Goal: Browse casually: Explore the website without a specific task or goal

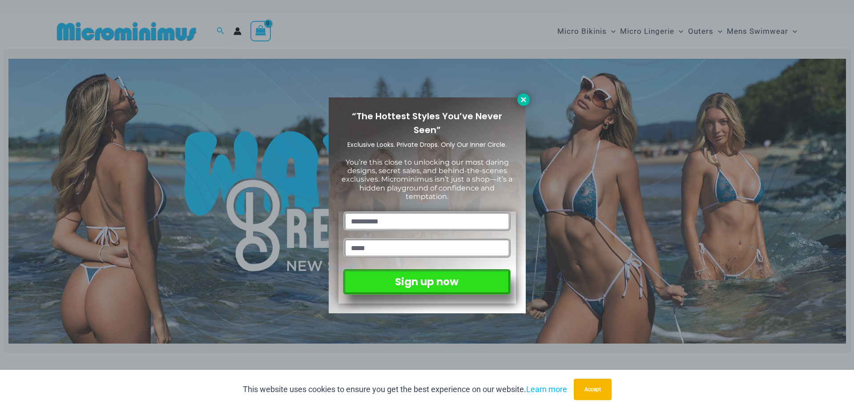
click at [522, 98] on icon at bounding box center [523, 99] width 5 height 5
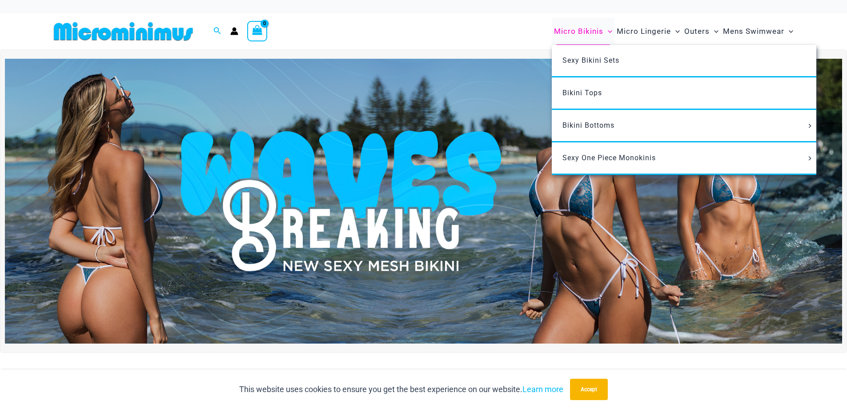
click at [595, 30] on span "Micro Bikinis" at bounding box center [578, 31] width 49 height 23
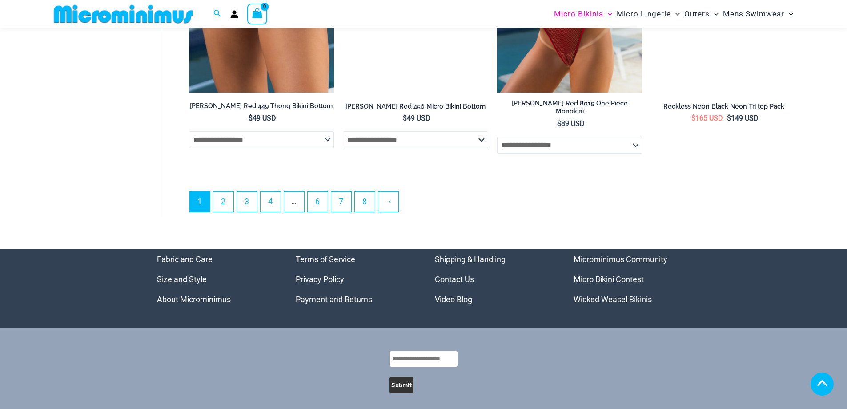
scroll to position [2572, 0]
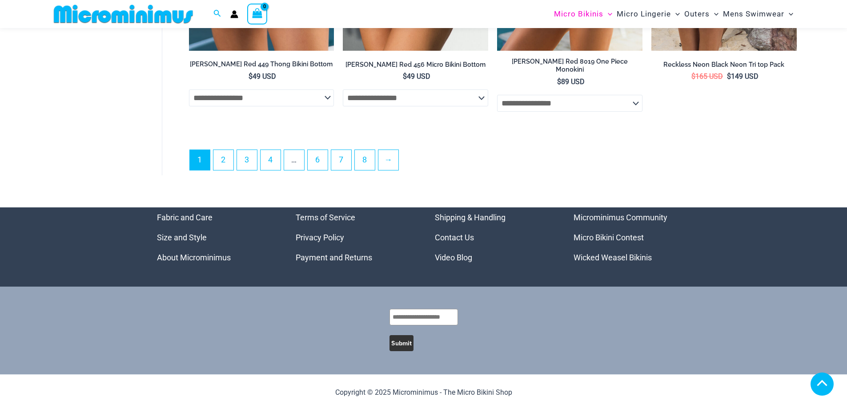
click at [450, 257] on link "Video Blog" at bounding box center [453, 257] width 37 height 9
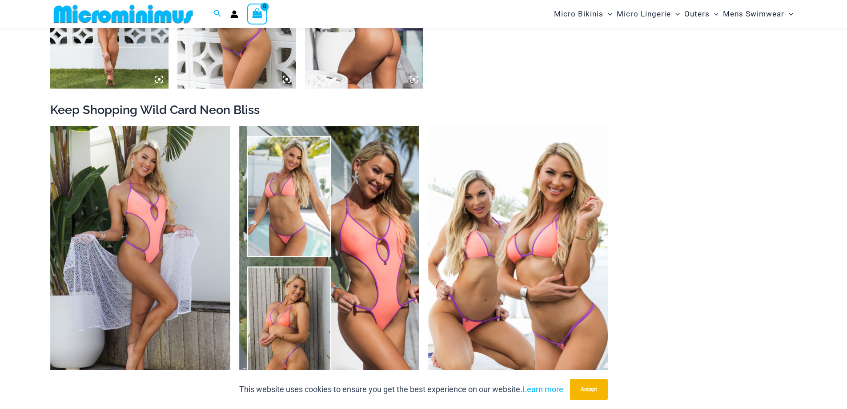
scroll to position [971, 0]
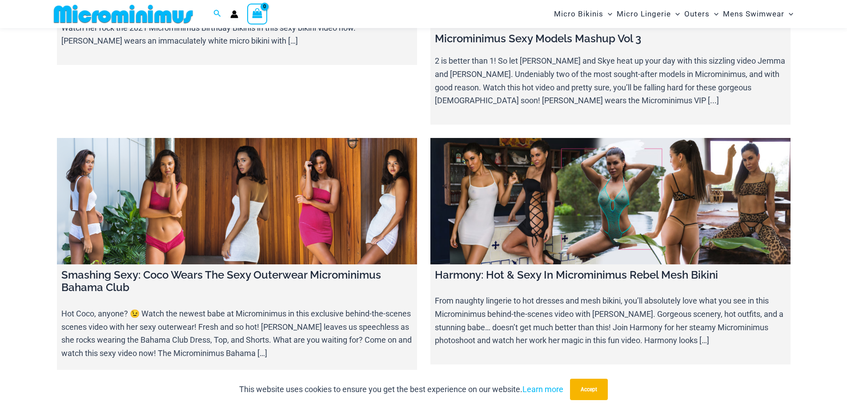
scroll to position [10319, 0]
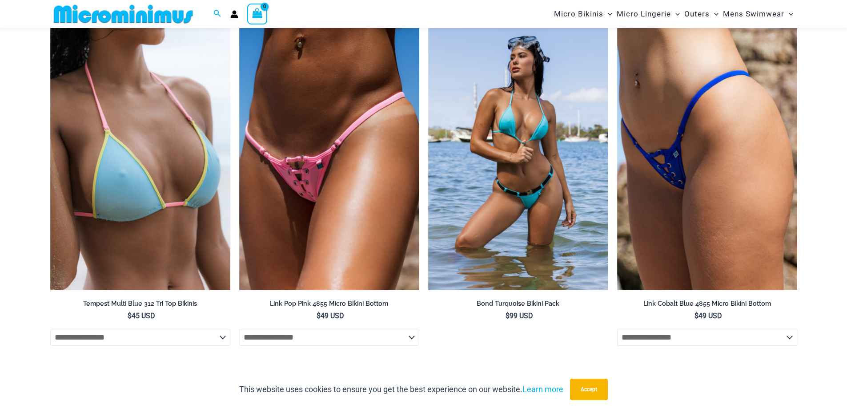
scroll to position [1504, 0]
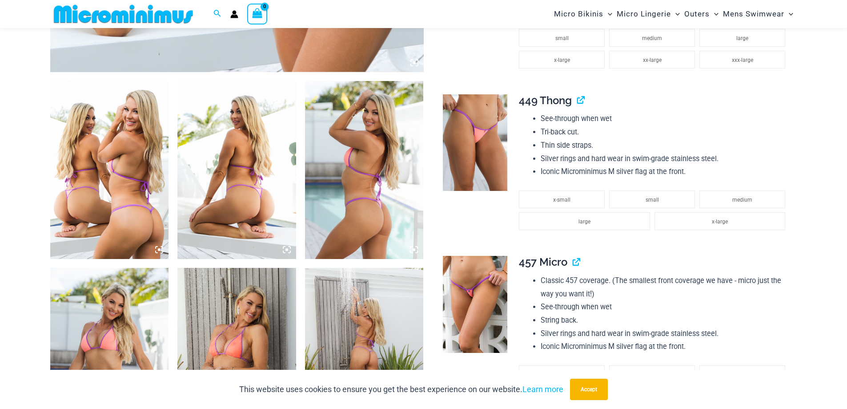
scroll to position [570, 0]
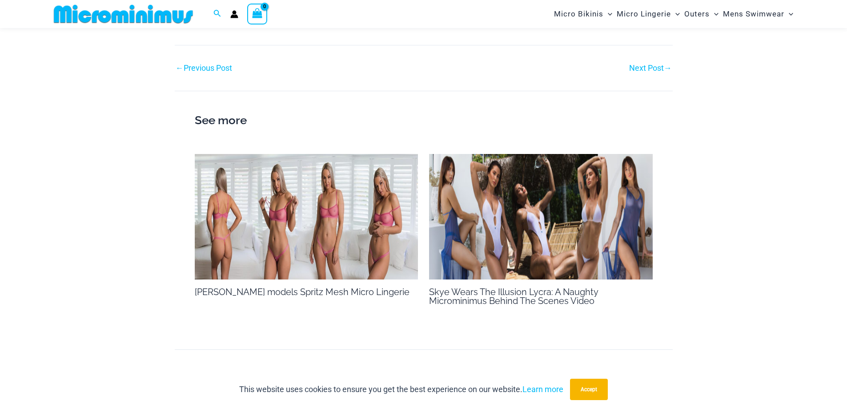
scroll to position [838, 0]
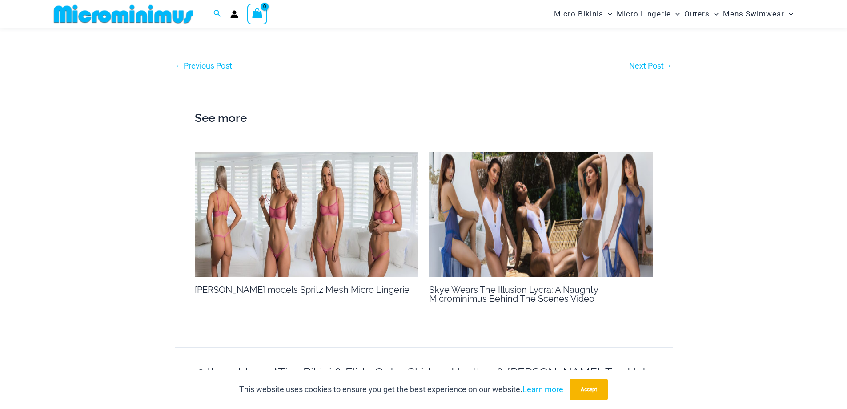
click at [286, 227] on img at bounding box center [307, 215] width 224 height 126
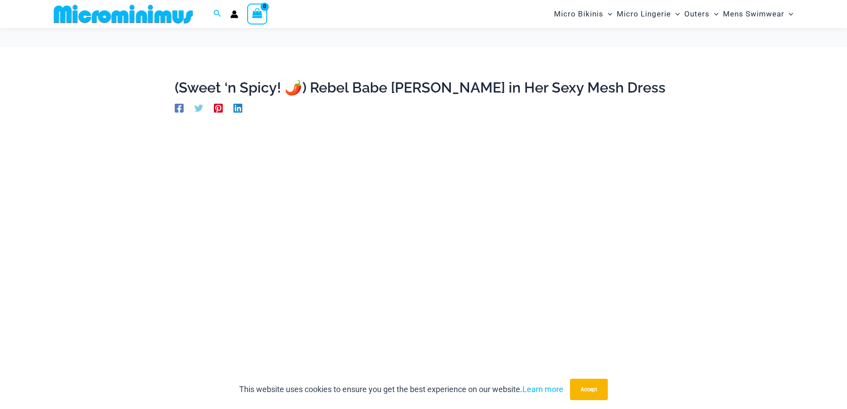
scroll to position [37, 0]
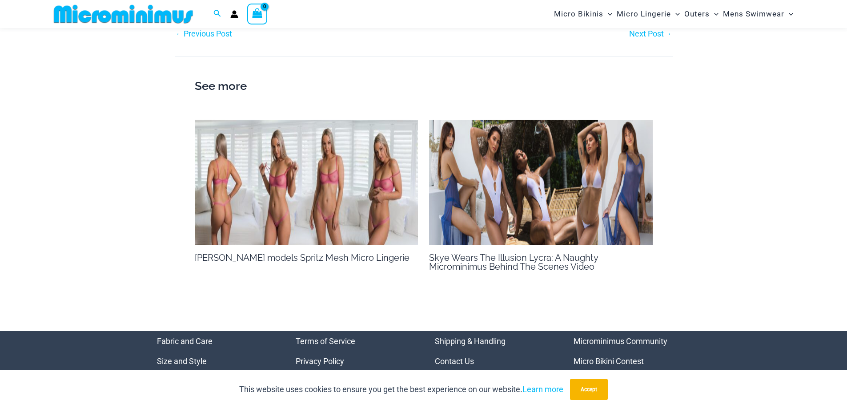
scroll to position [1042, 0]
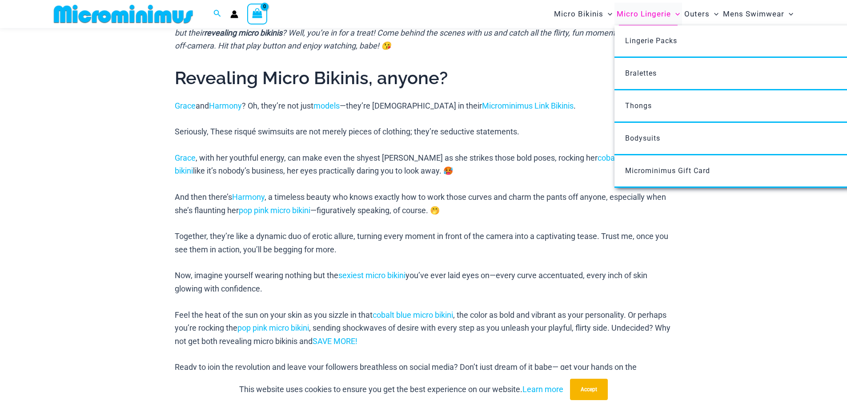
scroll to position [392, 0]
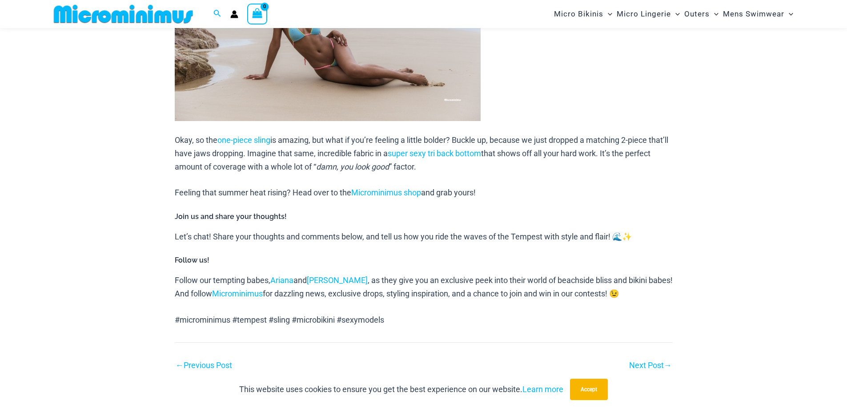
scroll to position [703, 0]
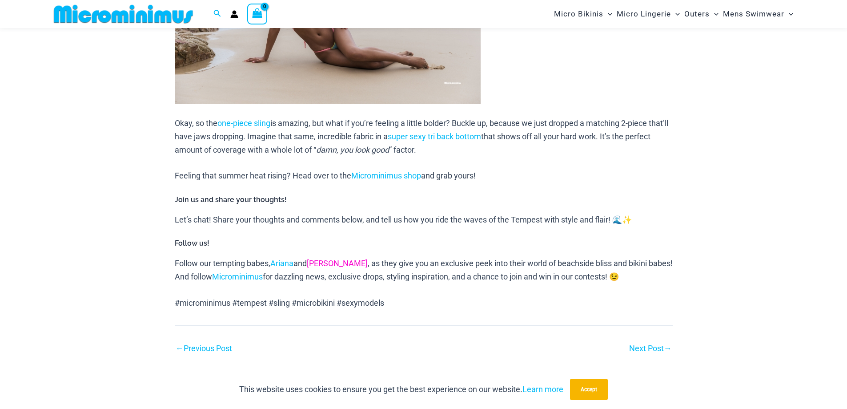
click at [318, 258] on link "[PERSON_NAME]" at bounding box center [337, 262] width 61 height 9
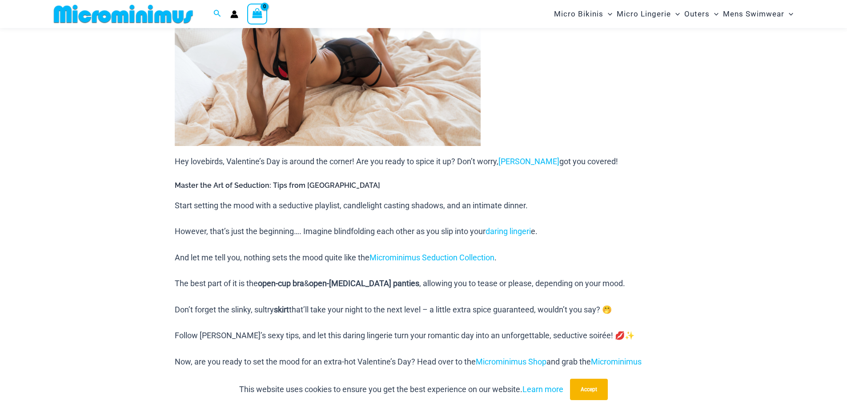
scroll to position [303, 0]
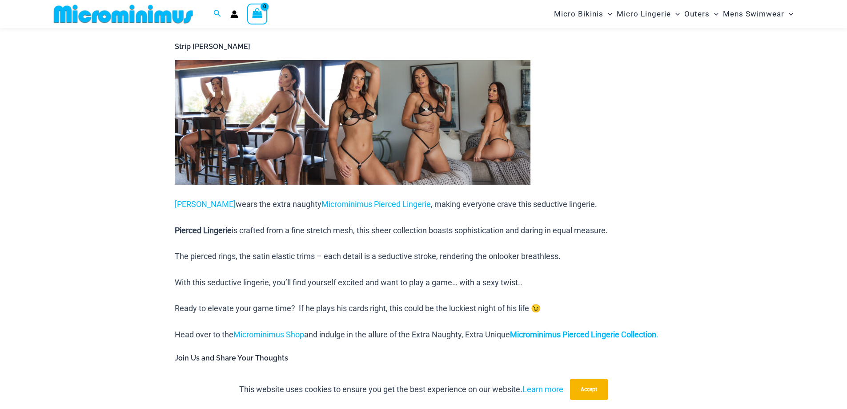
scroll to position [437, 0]
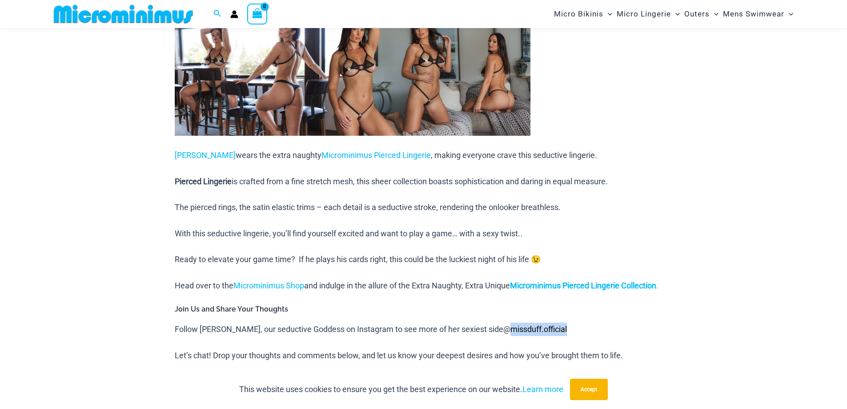
drag, startPoint x: 553, startPoint y: 341, endPoint x: 483, endPoint y: 346, distance: 69.6
click at [483, 336] on p "Follow Heather, our seductive Goddess on Instagram to see more of her sexiest s…" at bounding box center [424, 328] width 498 height 13
copy link "missduff.official"
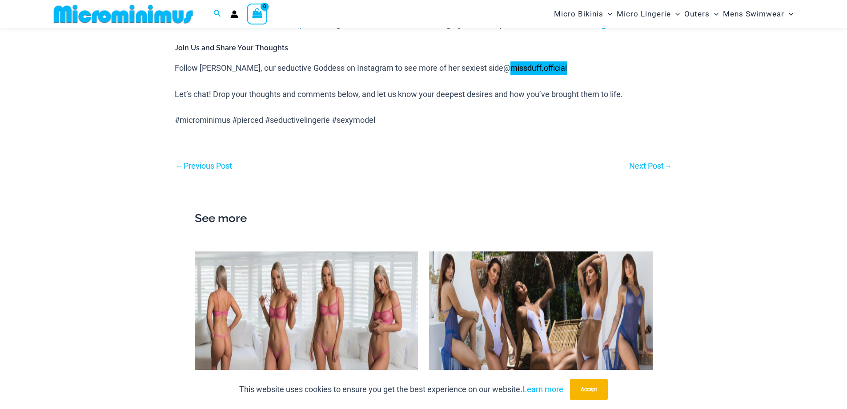
scroll to position [570, 0]
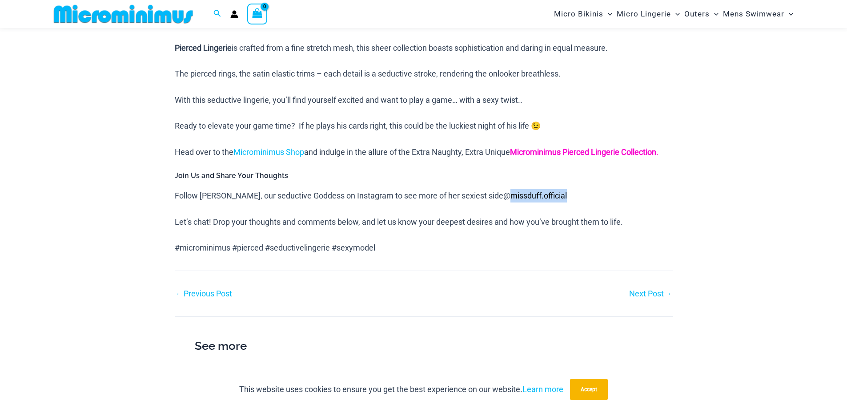
click at [594, 152] on b "Microminimus Pierced Lingerie Collection" at bounding box center [583, 151] width 146 height 9
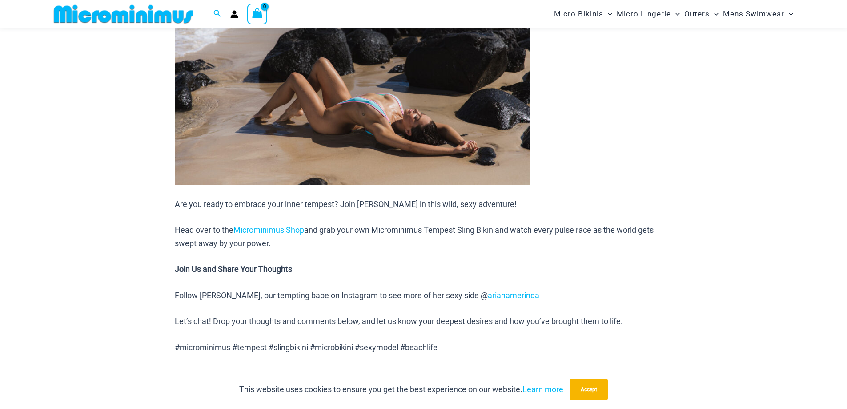
scroll to position [837, 0]
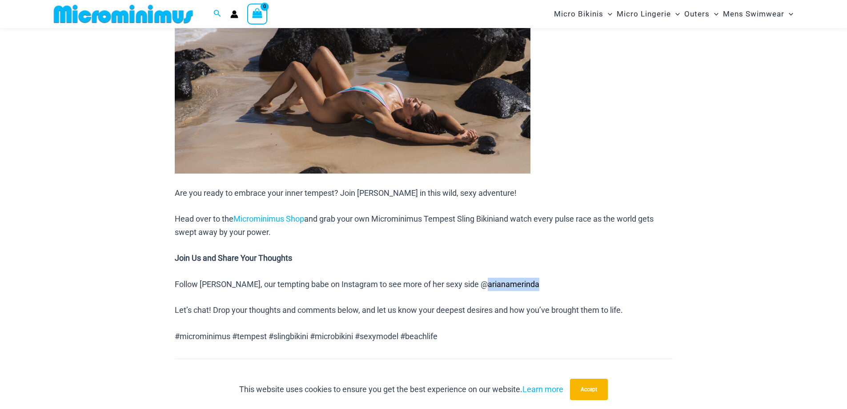
drag, startPoint x: 516, startPoint y: 282, endPoint x: 455, endPoint y: 290, distance: 61.3
click at [455, 290] on p "Follow Ariana, our tempting babe on Instagram to see more of her sexy side @ ar…" at bounding box center [424, 284] width 498 height 13
copy span "arianamerinda"
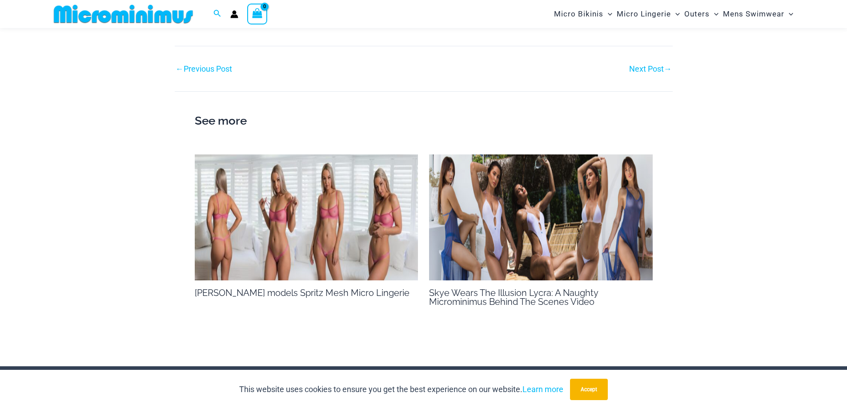
scroll to position [1993, 0]
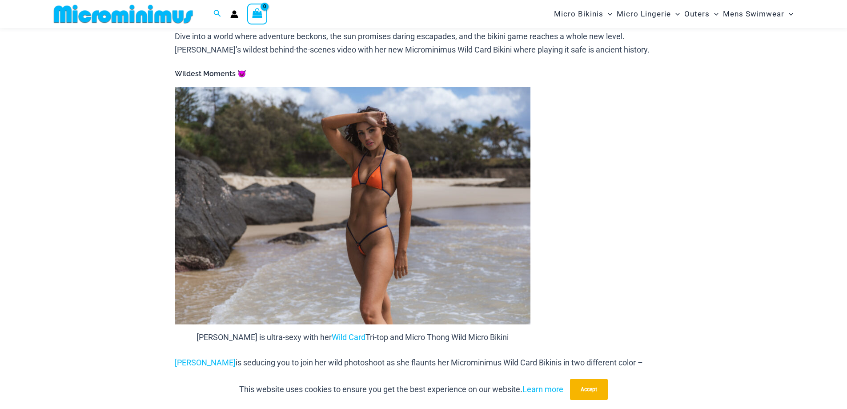
scroll to position [438, 0]
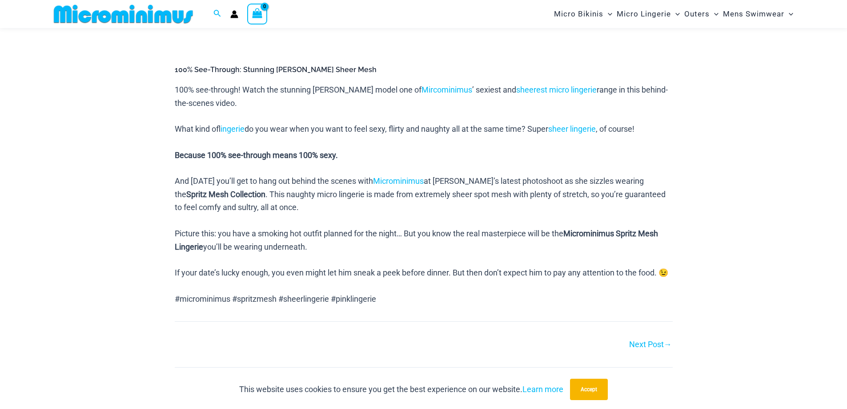
scroll to position [358, 0]
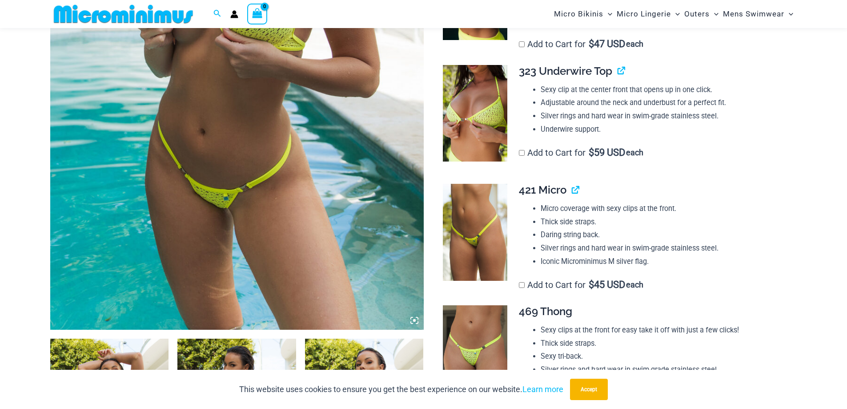
scroll to position [348, 0]
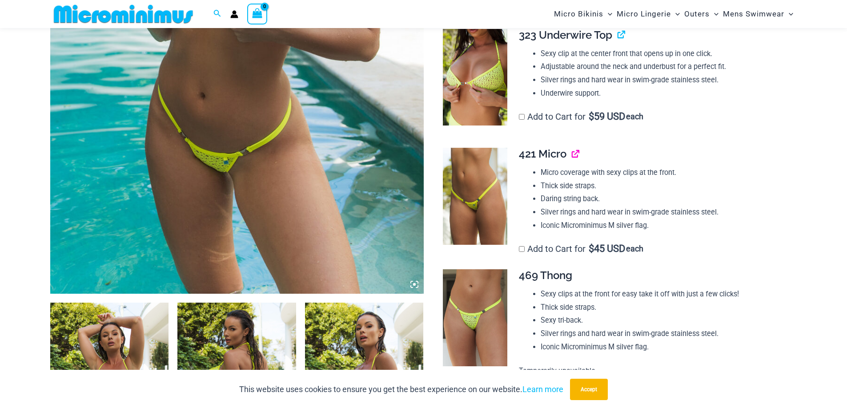
click at [572, 154] on link "View product" at bounding box center [572, 153] width 0 height 13
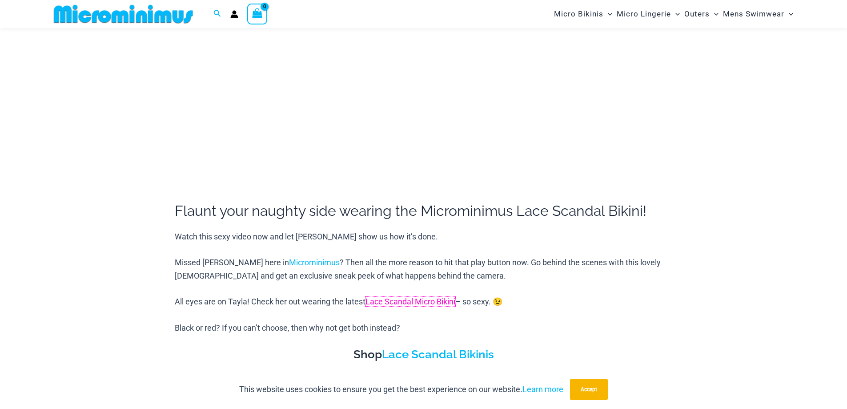
scroll to position [37, 0]
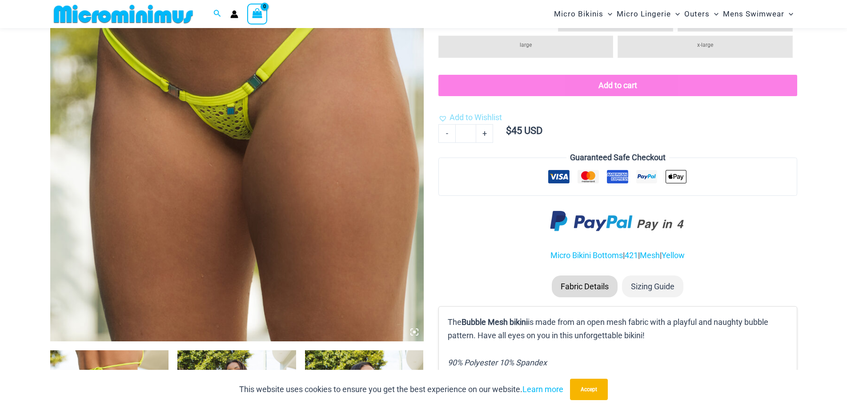
scroll to position [303, 0]
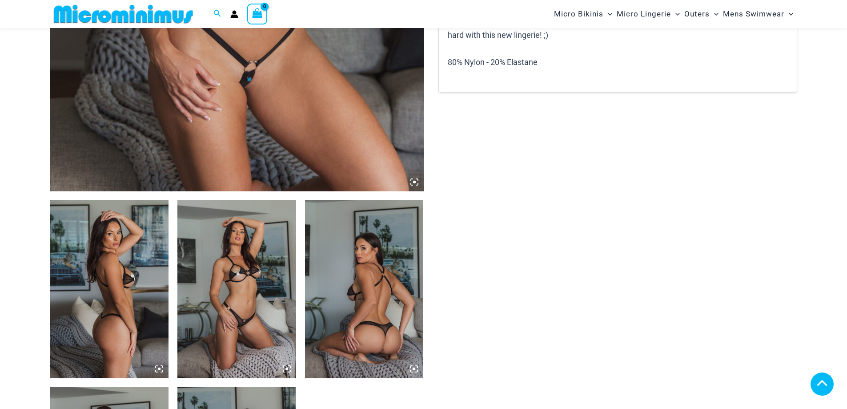
scroll to position [169, 0]
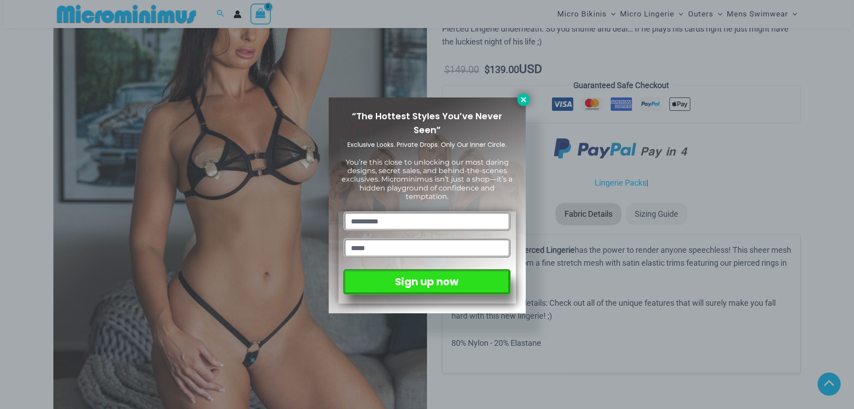
click at [521, 98] on icon at bounding box center [523, 99] width 5 height 5
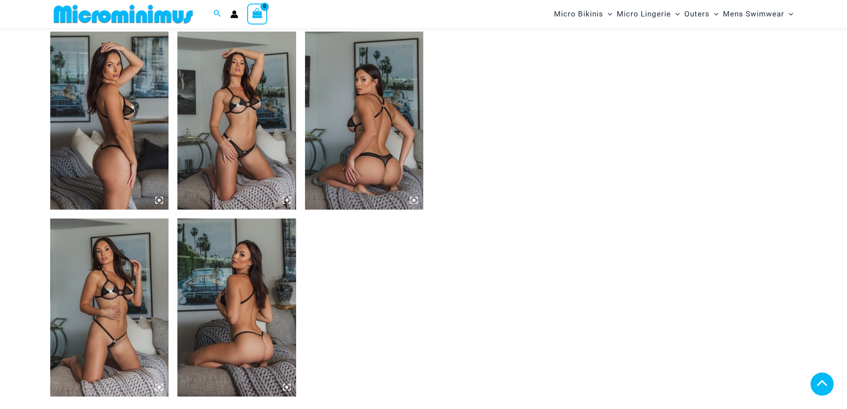
scroll to position [615, 0]
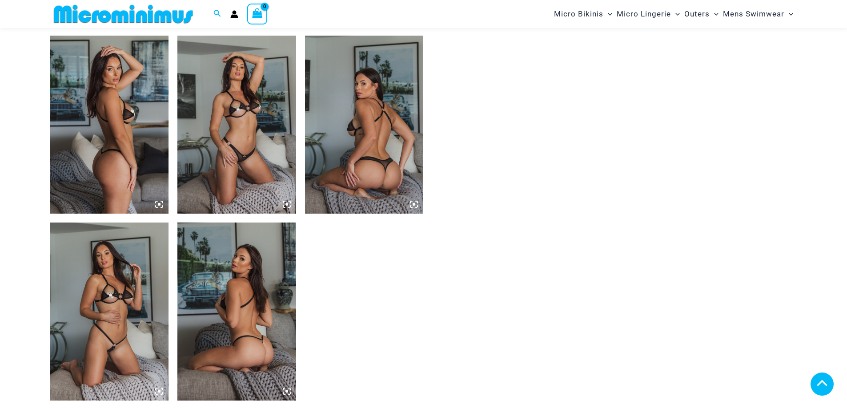
click at [106, 291] on img at bounding box center [109, 311] width 119 height 178
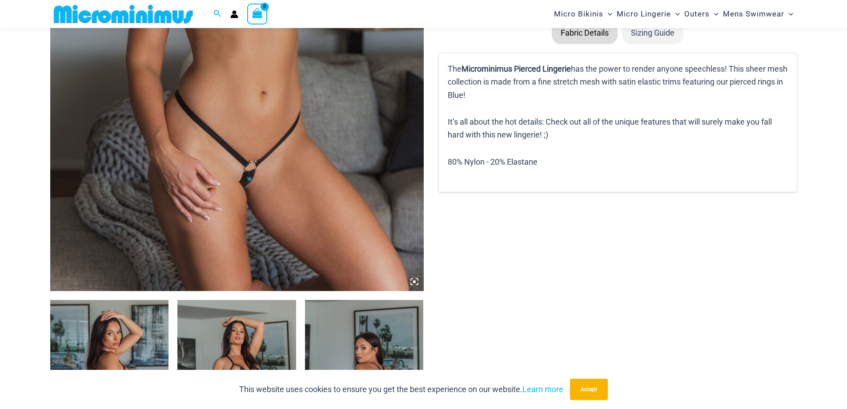
scroll to position [527, 0]
